Goal: Find contact information: Find contact information

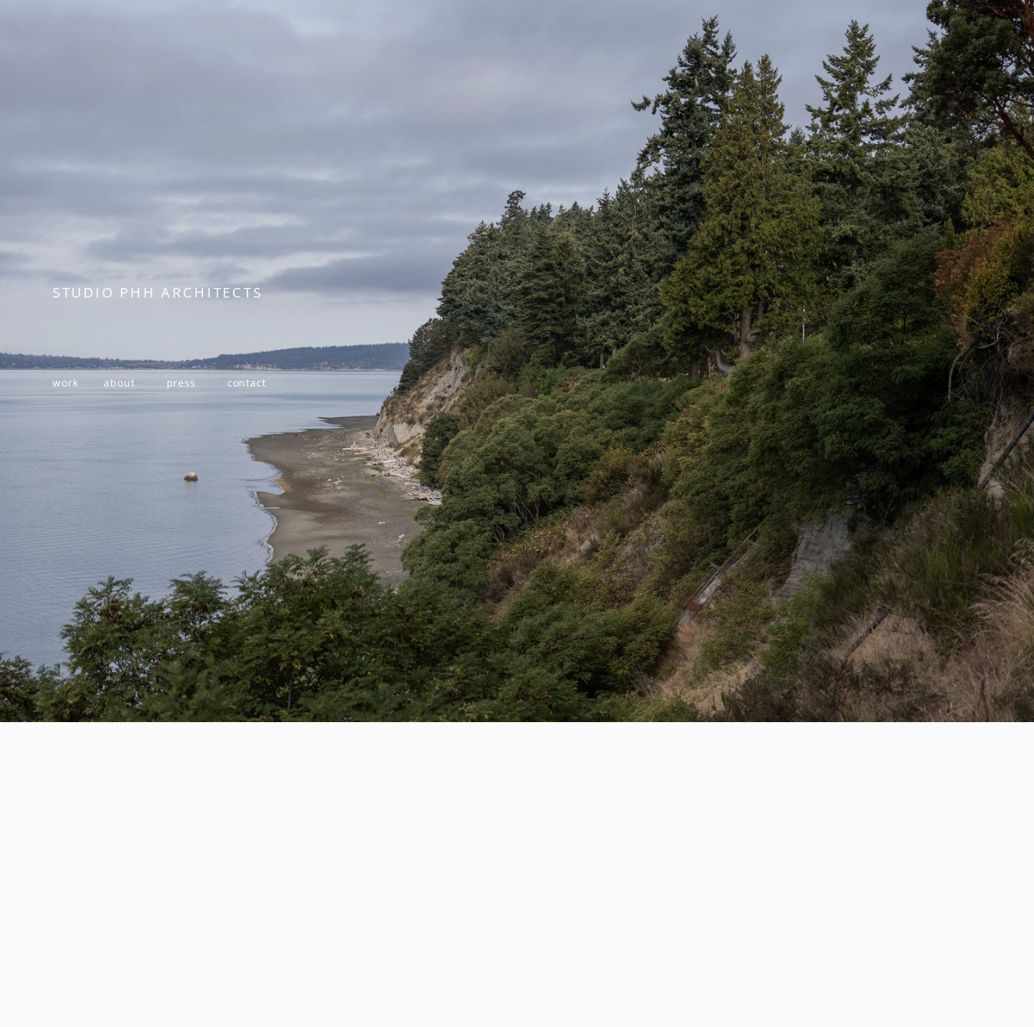
click at [120, 376] on span "about" at bounding box center [119, 383] width 31 height 14
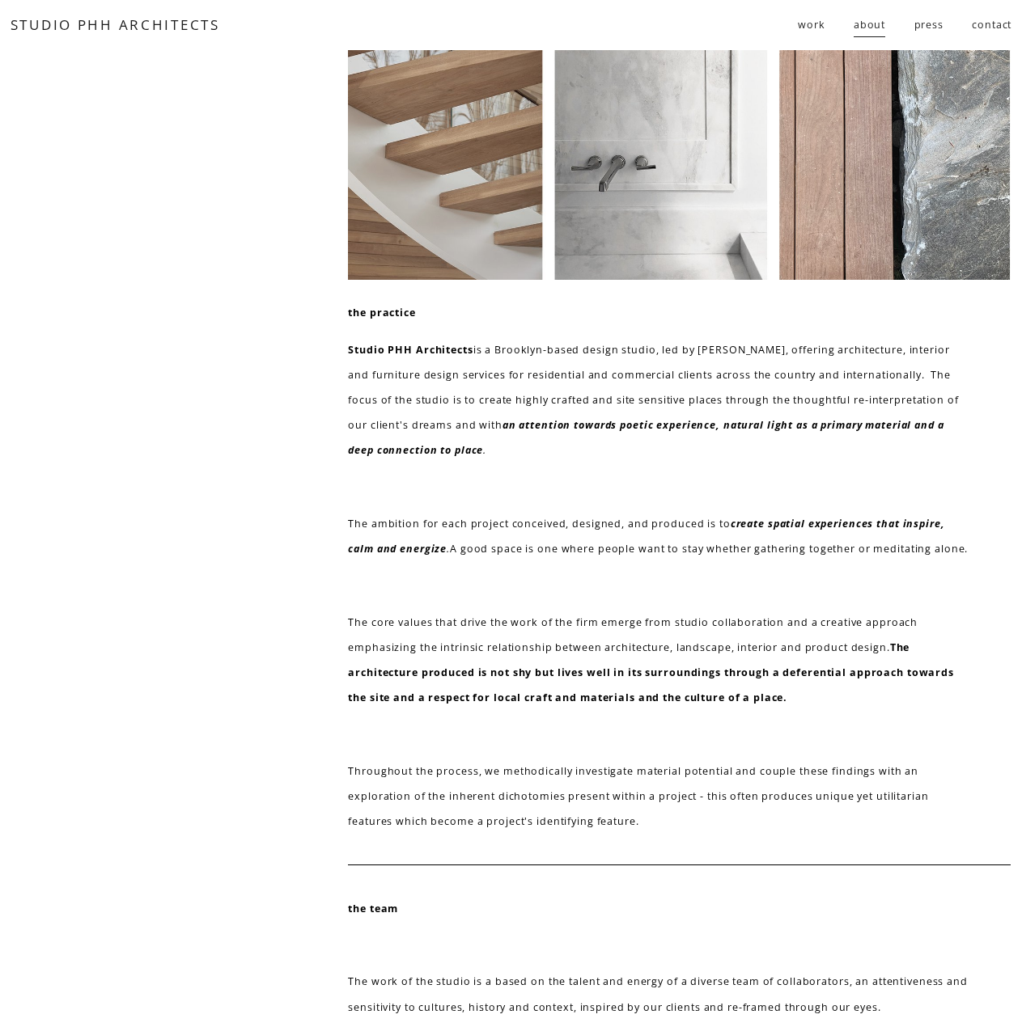
scroll to position [487, 0]
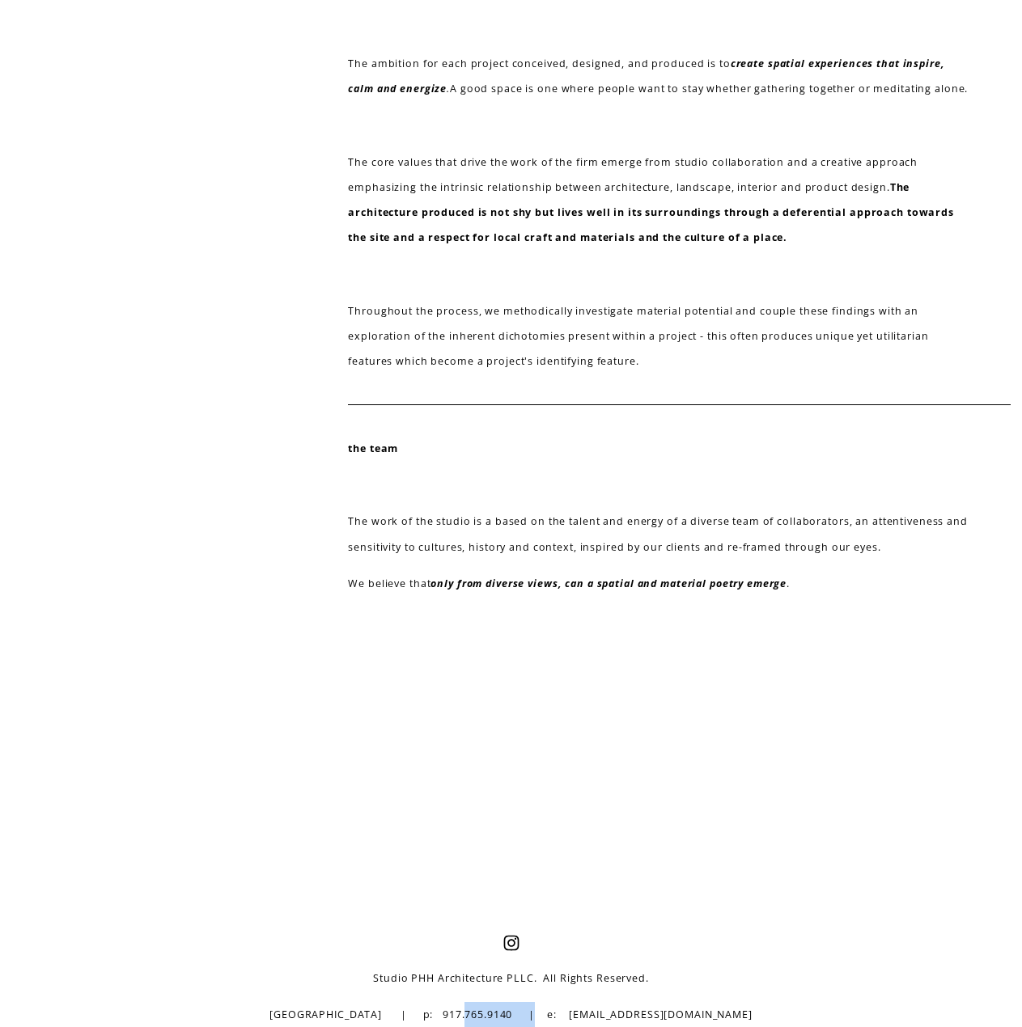
drag, startPoint x: 557, startPoint y: 1018, endPoint x: 479, endPoint y: 1010, distance: 78.1
click at [479, 1010] on p "[GEOGRAPHIC_DATA] | p: 917.765.9140 | e: [EMAIL_ADDRESS][DOMAIN_NAME]" at bounding box center [511, 1014] width 580 height 25
copy p "917.765.9140"
click at [736, 914] on div at bounding box center [511, 765] width 1022 height 339
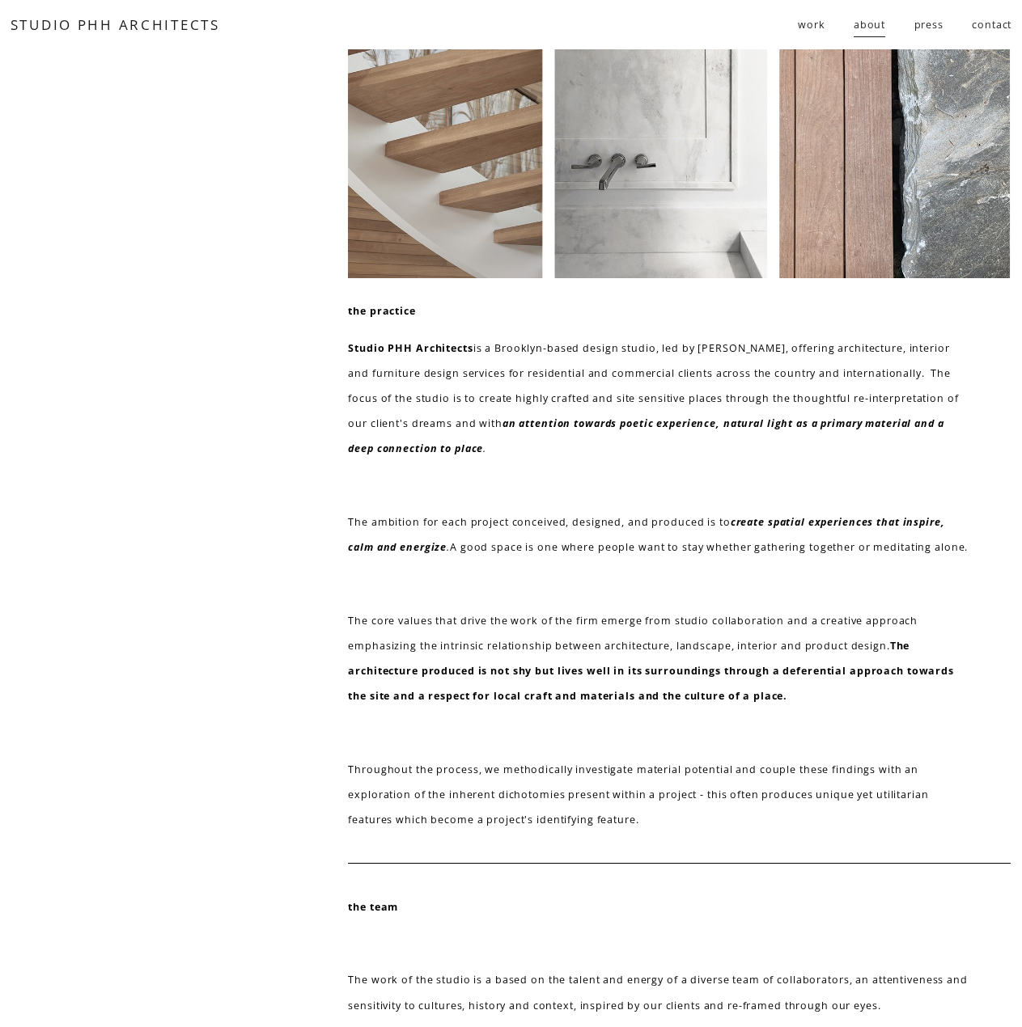
scroll to position [0, 0]
